Goal: Find specific page/section: Find specific page/section

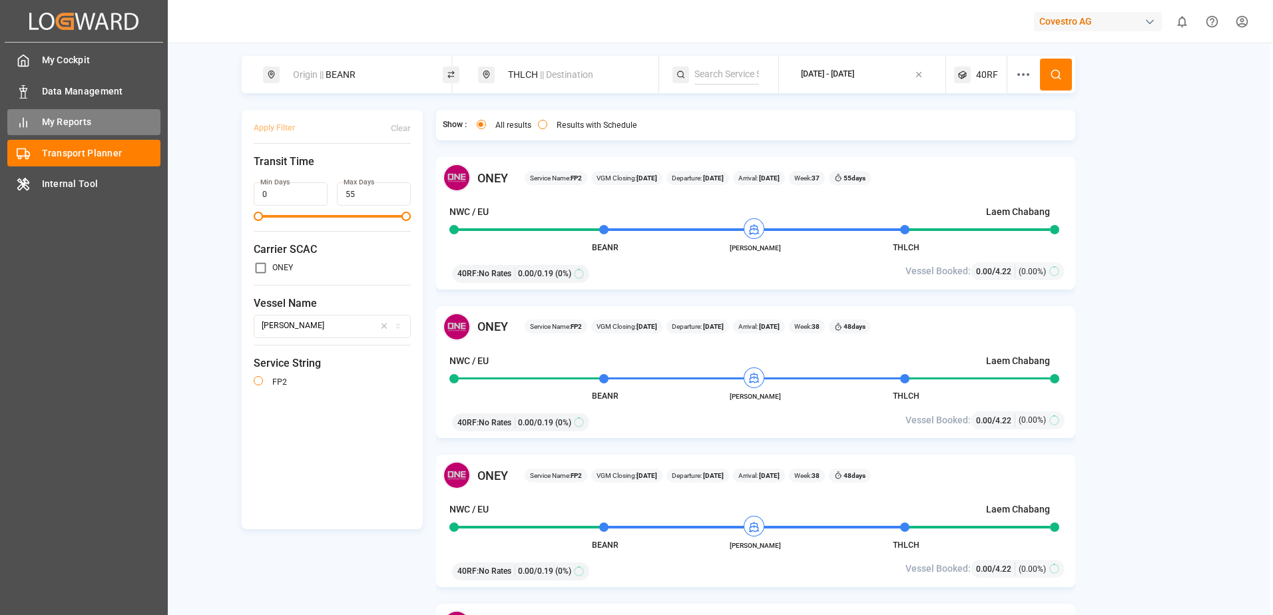
click at [38, 124] on div "My Reports My Reports" at bounding box center [83, 122] width 153 height 26
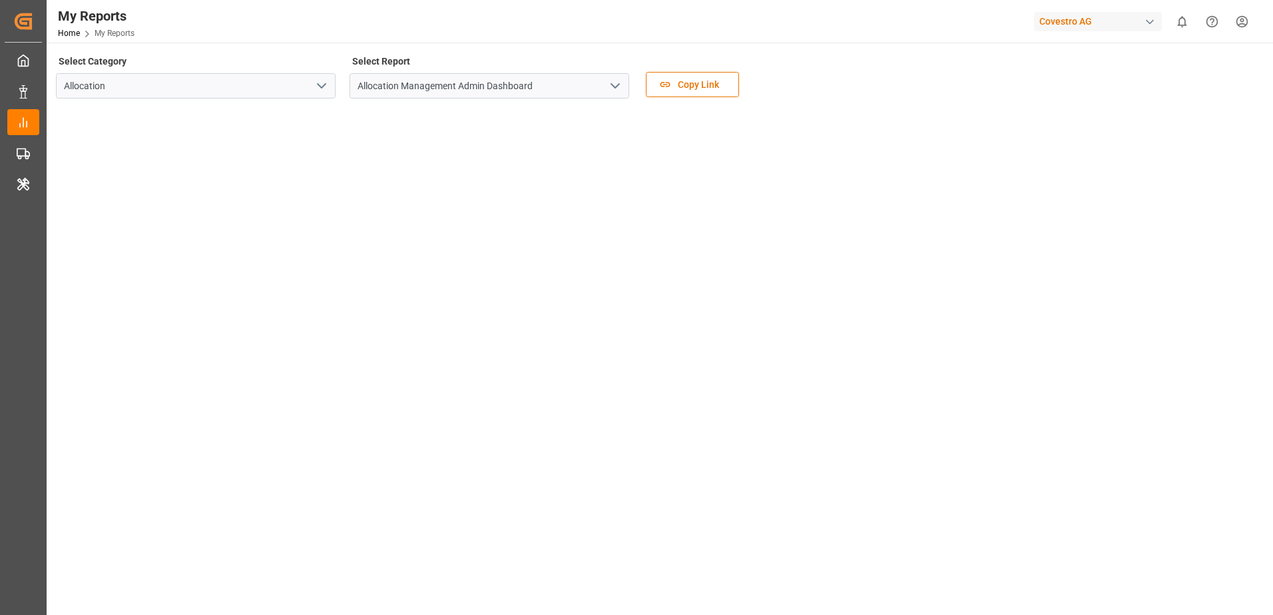
click at [619, 84] on polyline "open menu" at bounding box center [615, 86] width 8 height 4
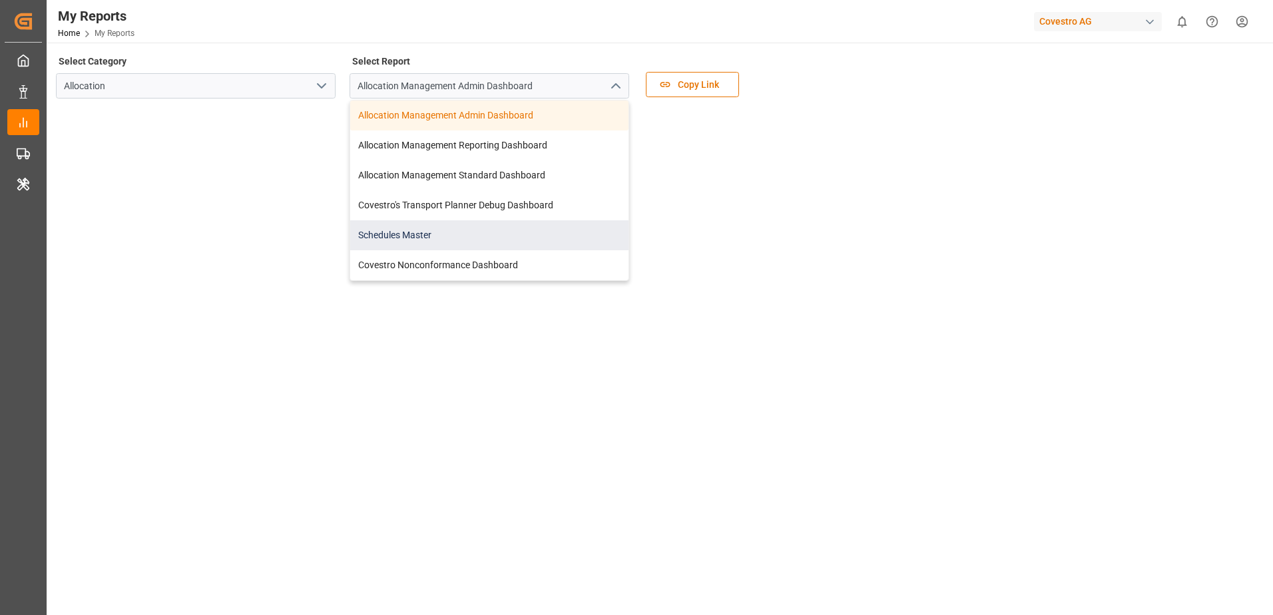
click at [504, 226] on div "Schedules Master" at bounding box center [489, 235] width 278 height 30
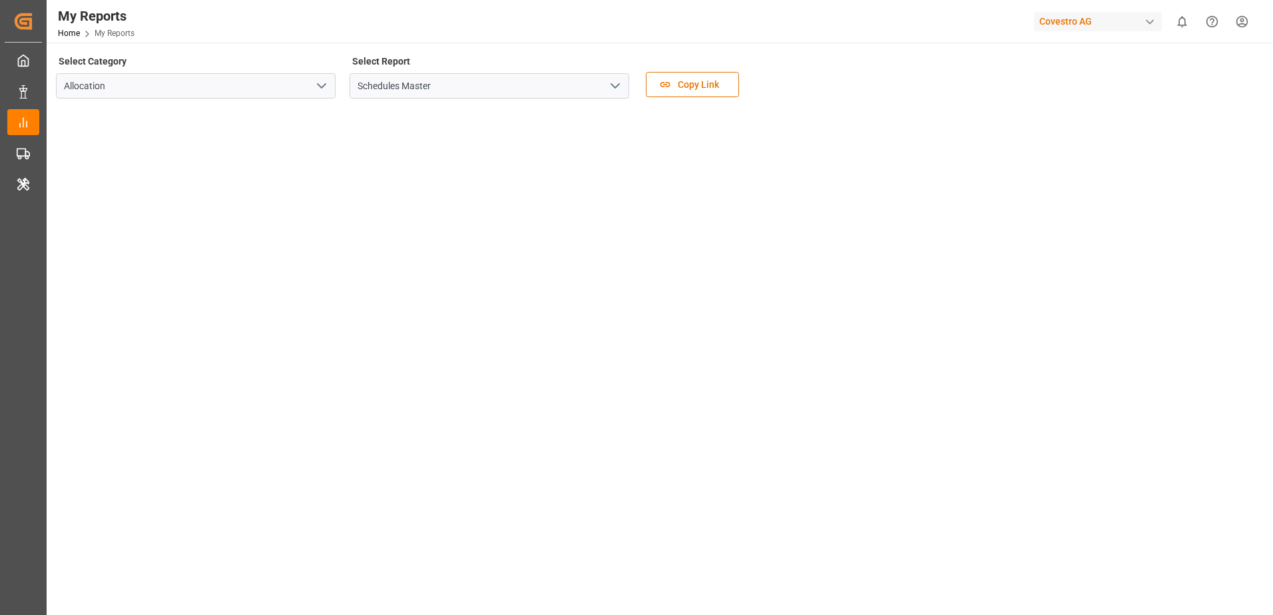
click at [1117, 23] on div "Covestro AG" at bounding box center [1098, 21] width 128 height 19
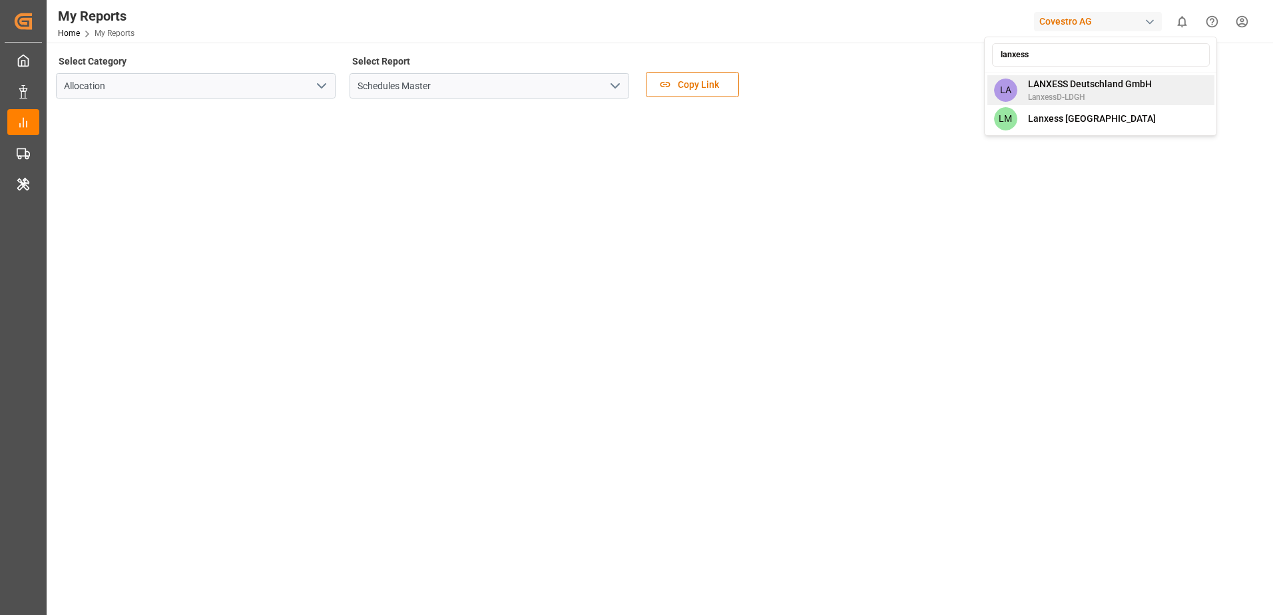
type input "lanxess"
click at [1105, 83] on span "LANXESS Deutschland GmbH" at bounding box center [1090, 84] width 124 height 14
